Goal: Navigation & Orientation: Find specific page/section

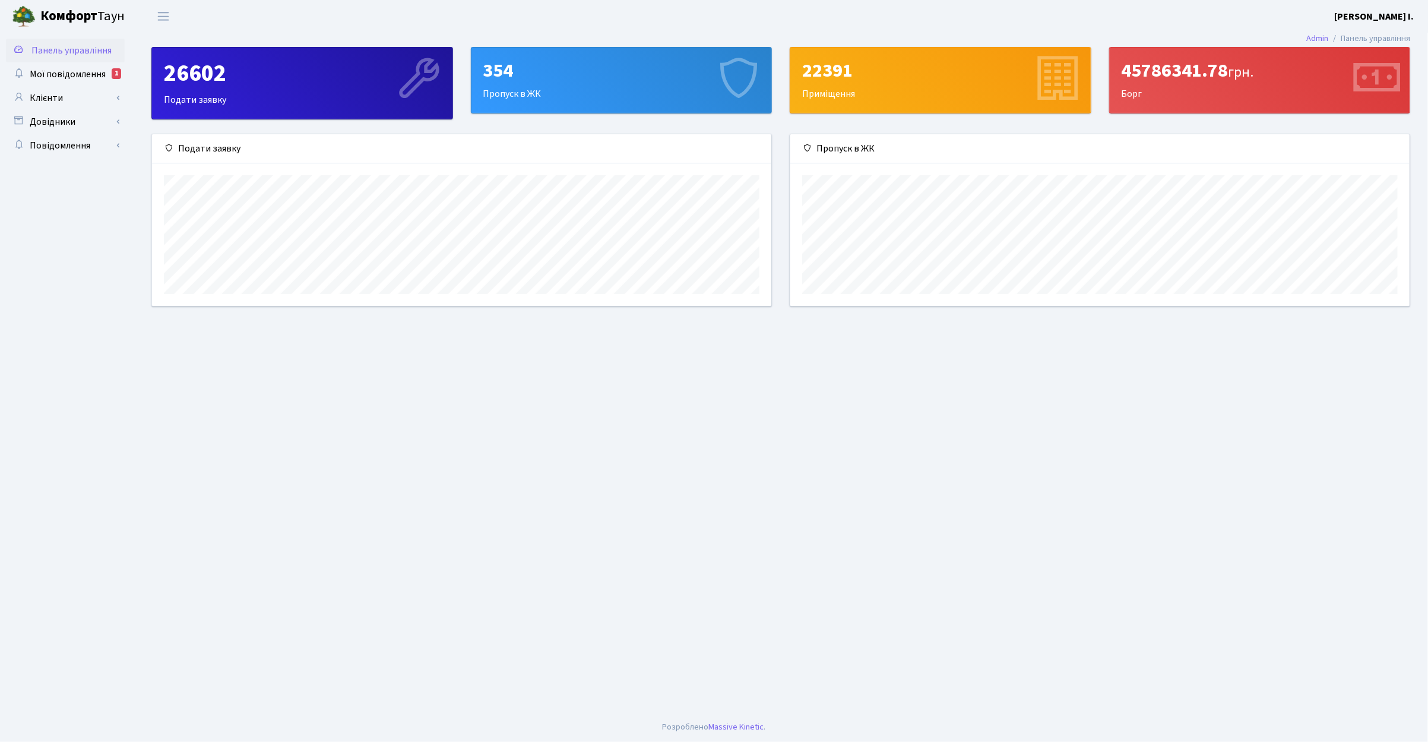
scroll to position [172, 618]
click at [51, 74] on span "Мої повідомлення" at bounding box center [68, 74] width 76 height 13
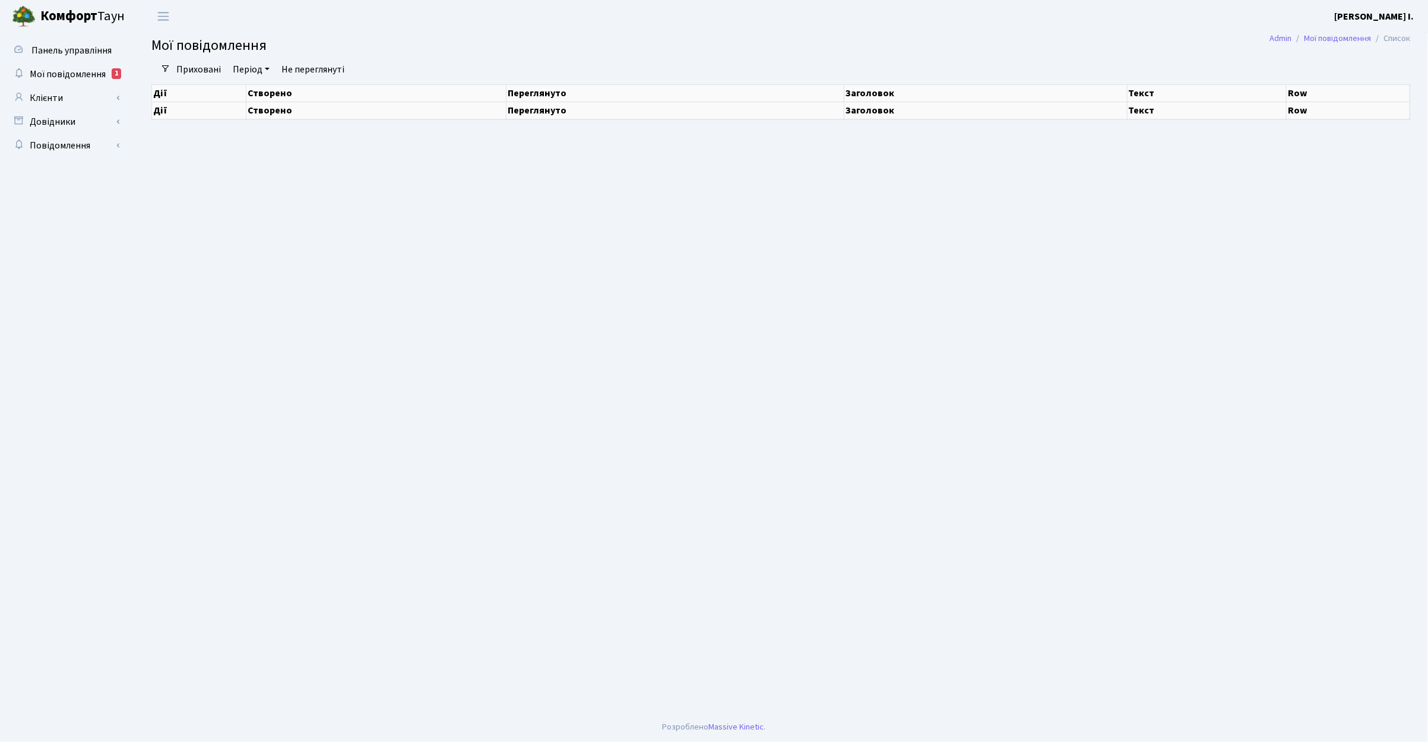
select select "25"
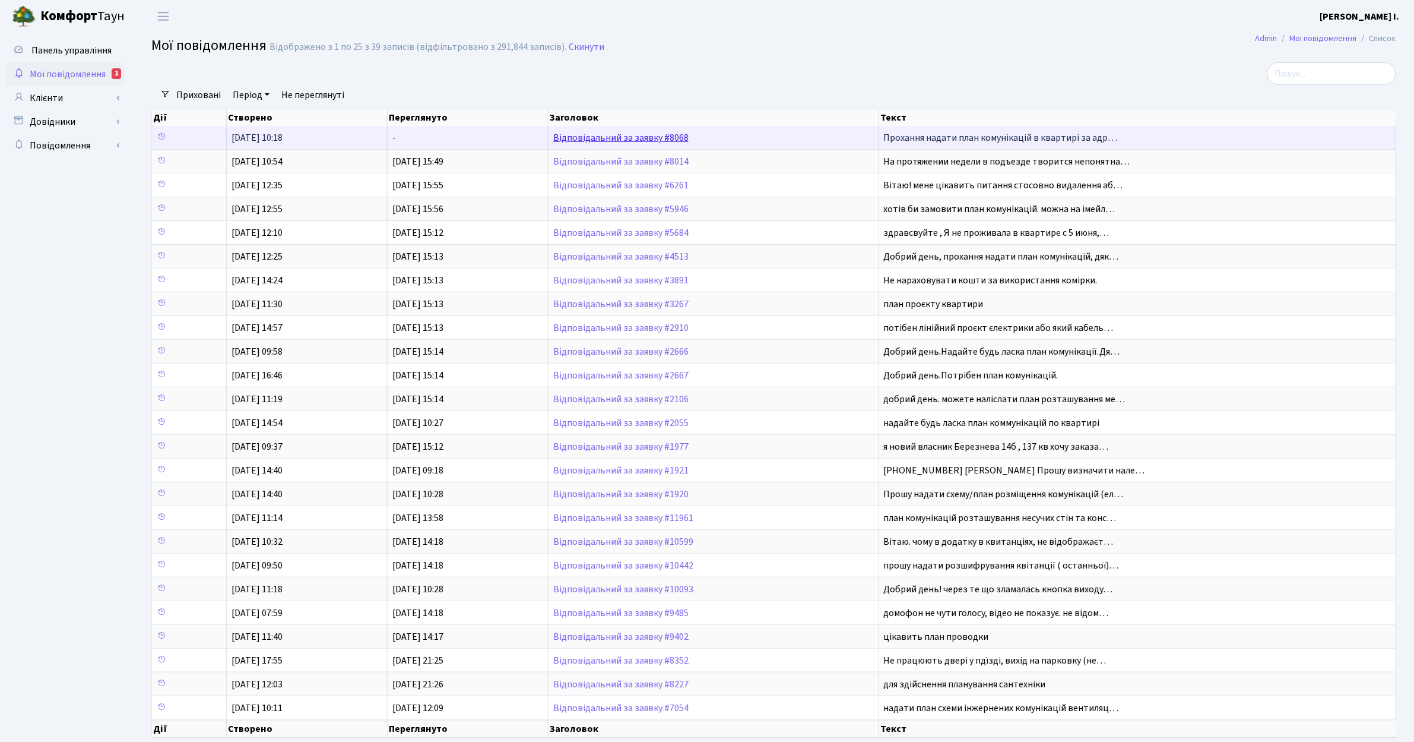
click at [636, 140] on link "Відповідальний за заявку #8068" at bounding box center [620, 137] width 135 height 13
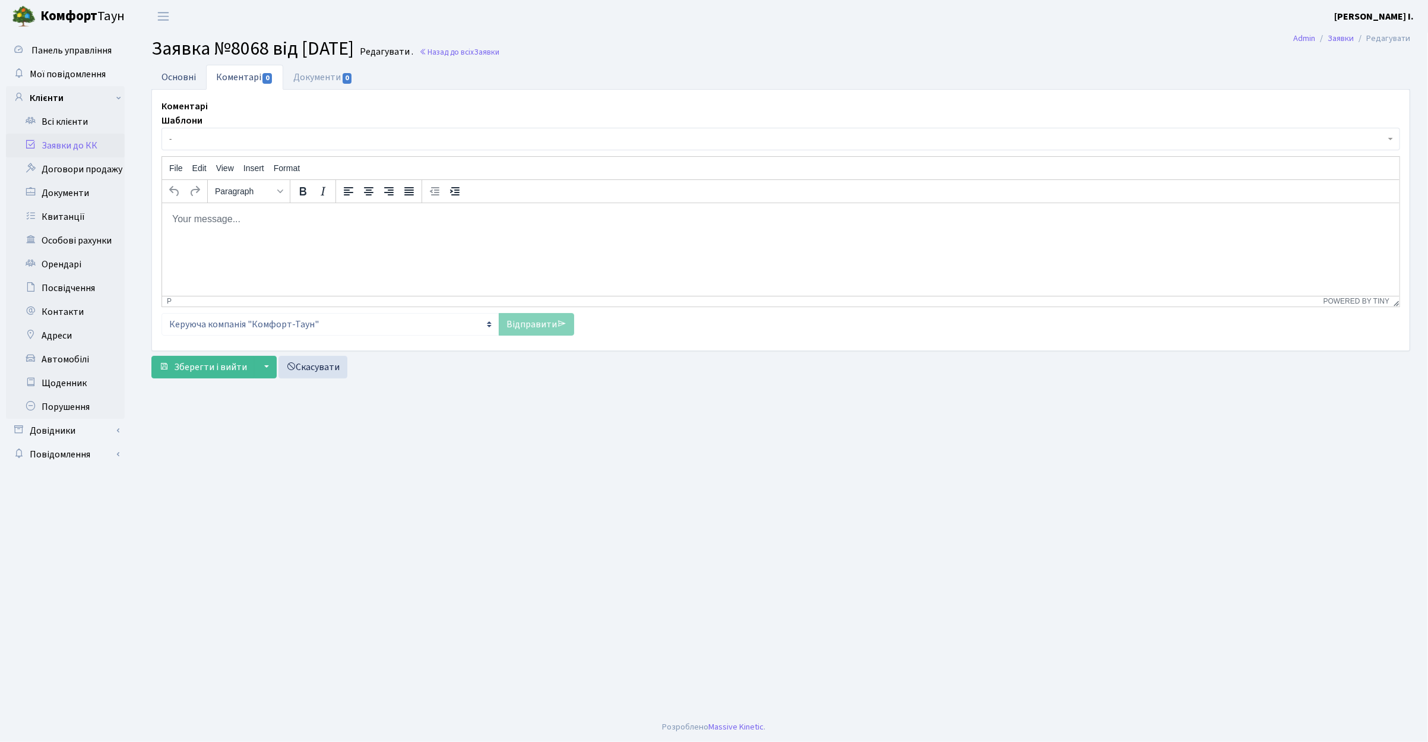
click at [172, 81] on link "Основні" at bounding box center [178, 77] width 55 height 24
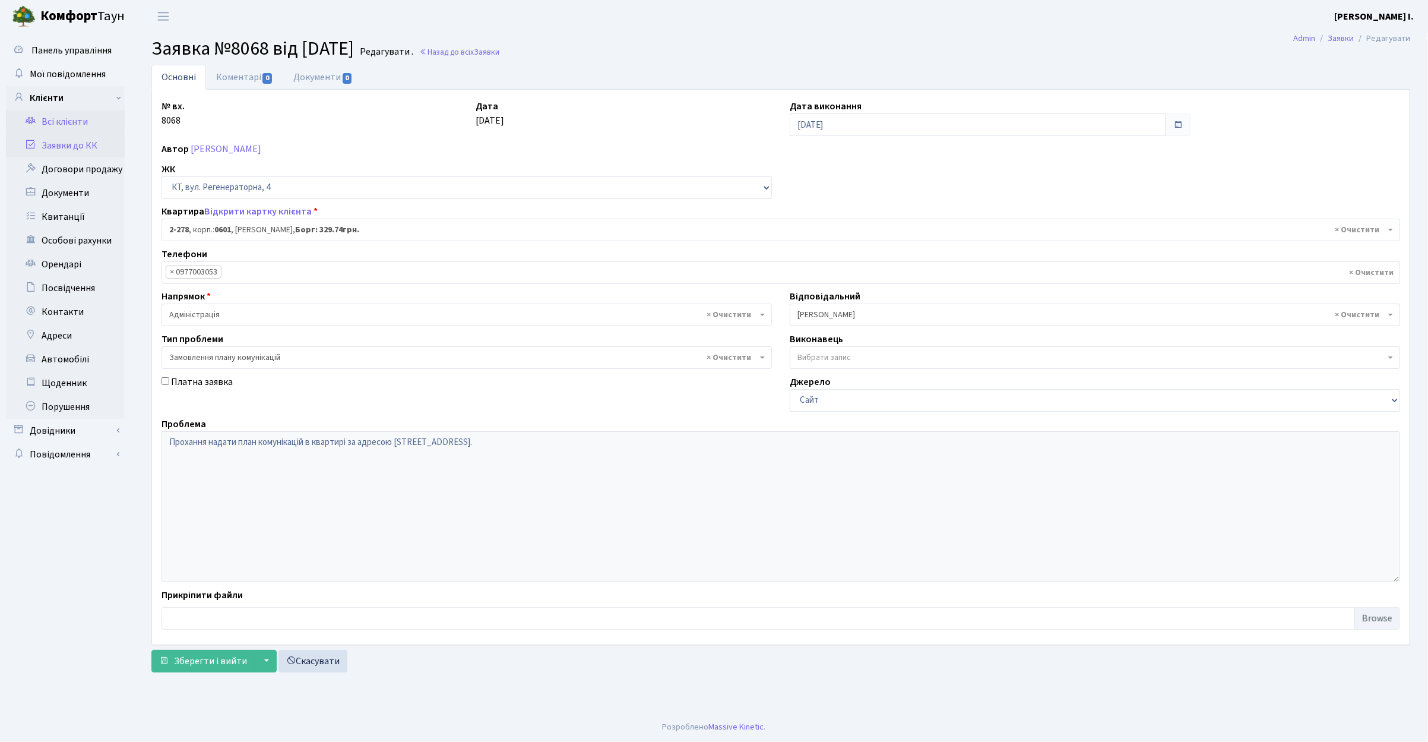
click at [66, 122] on link "Всі клієнти" at bounding box center [65, 122] width 119 height 24
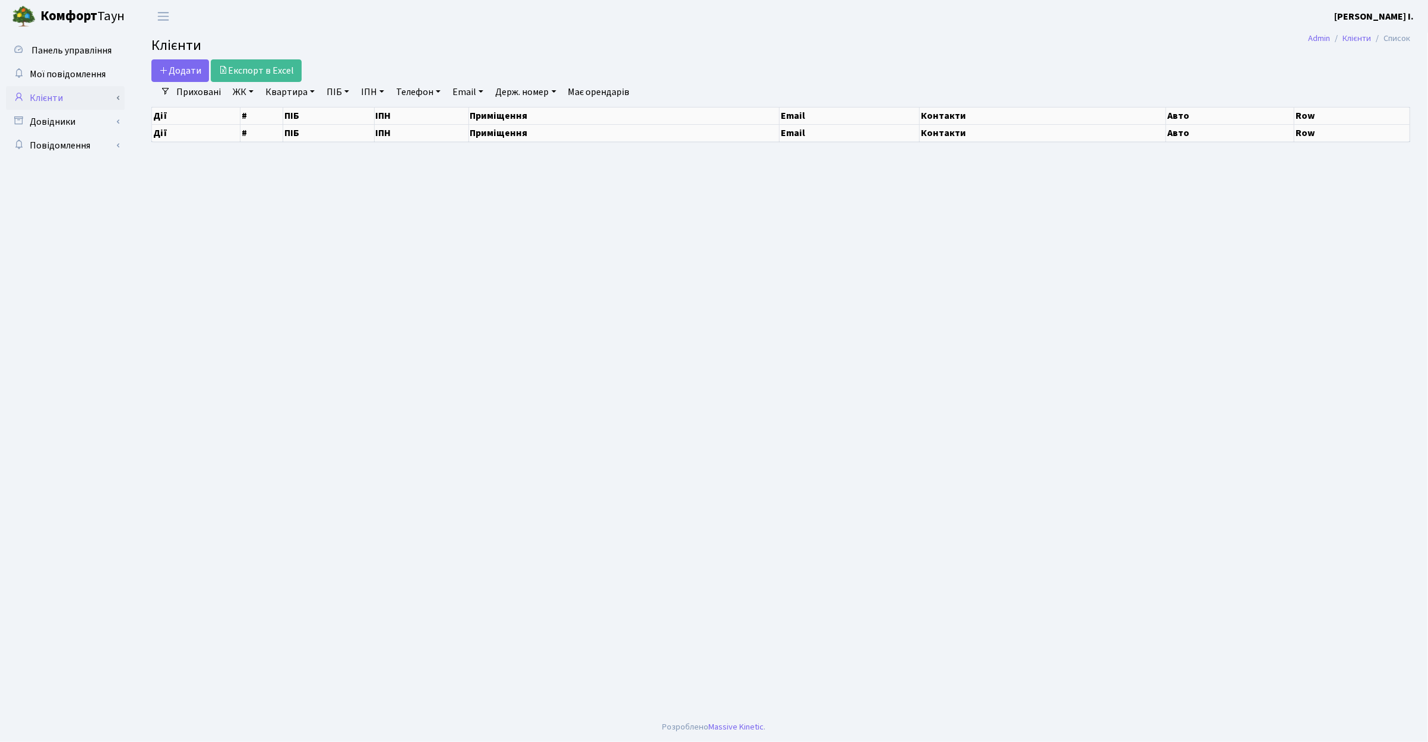
click at [52, 97] on link "Клієнти" at bounding box center [65, 98] width 119 height 24
select select "25"
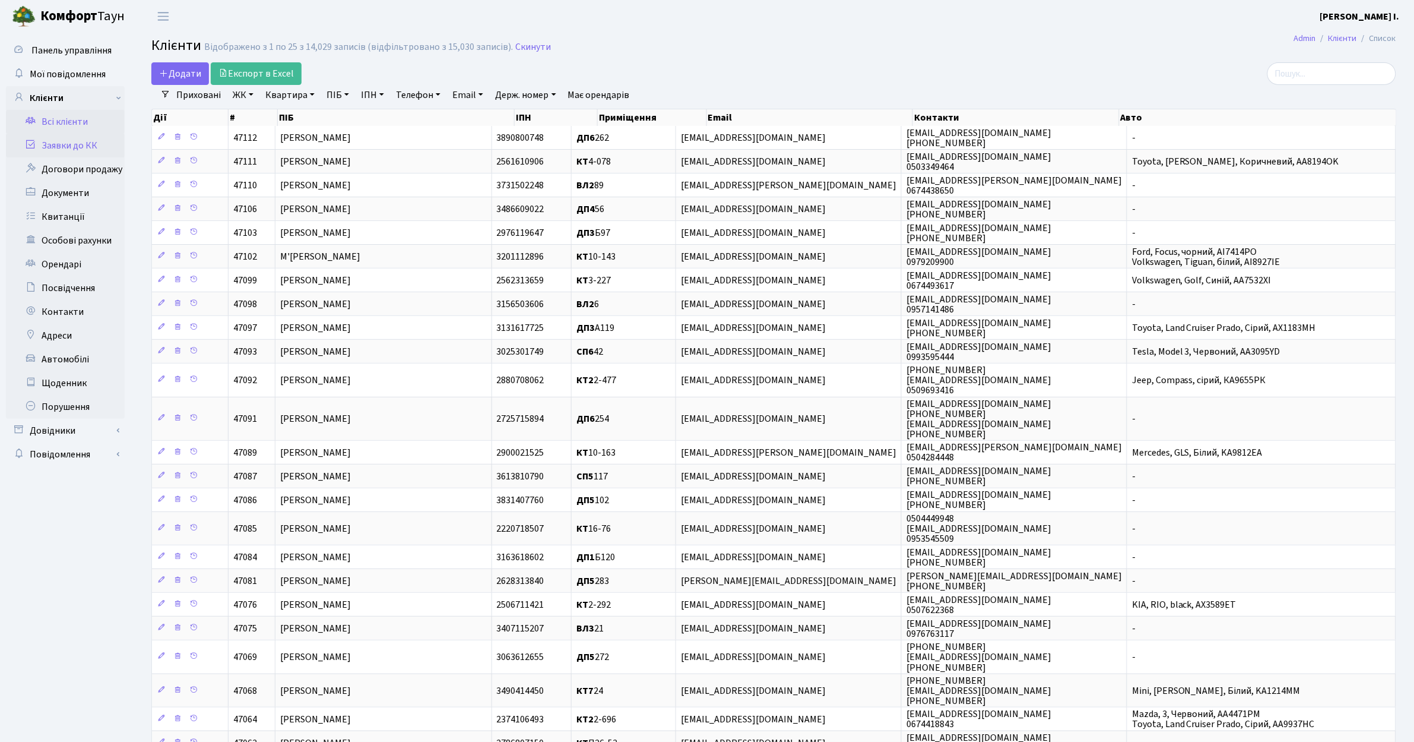
click at [75, 145] on link "Заявки до КК" at bounding box center [65, 146] width 119 height 24
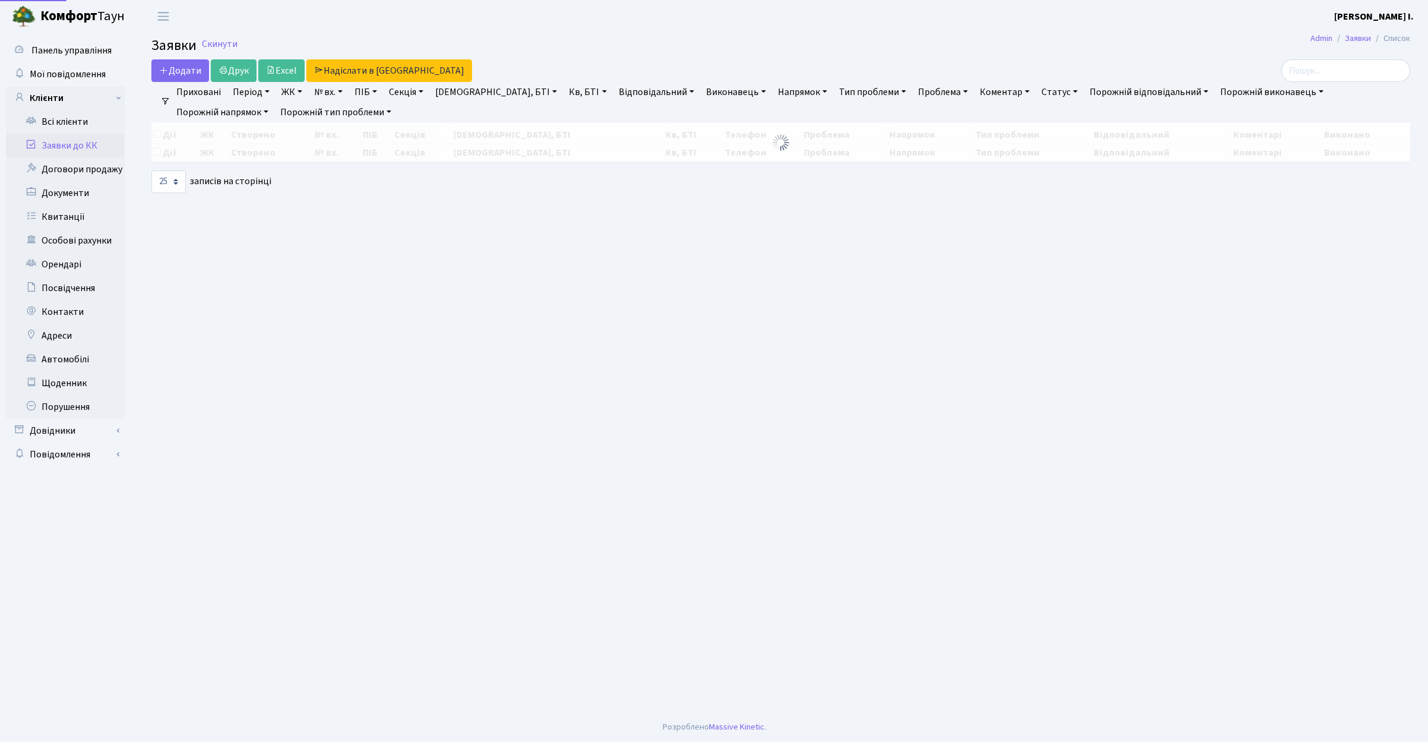
select select "25"
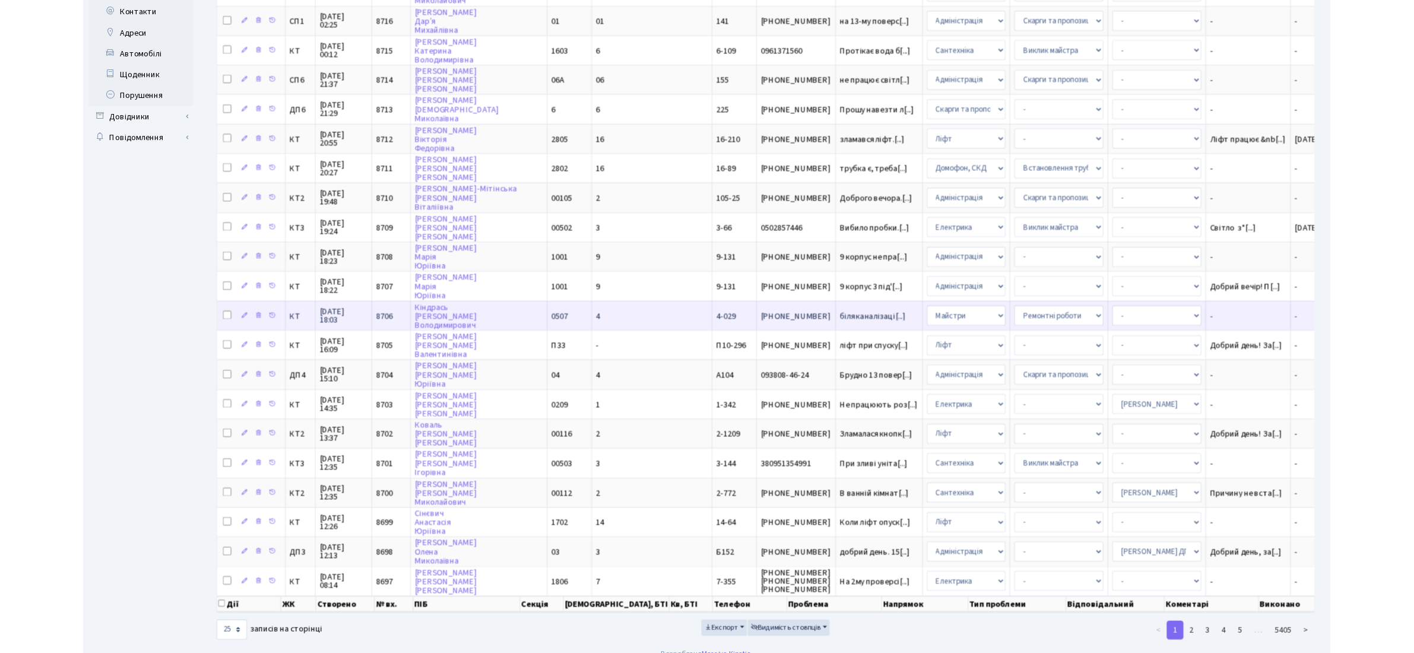
scroll to position [296, 0]
